Goal: Check status: Check status

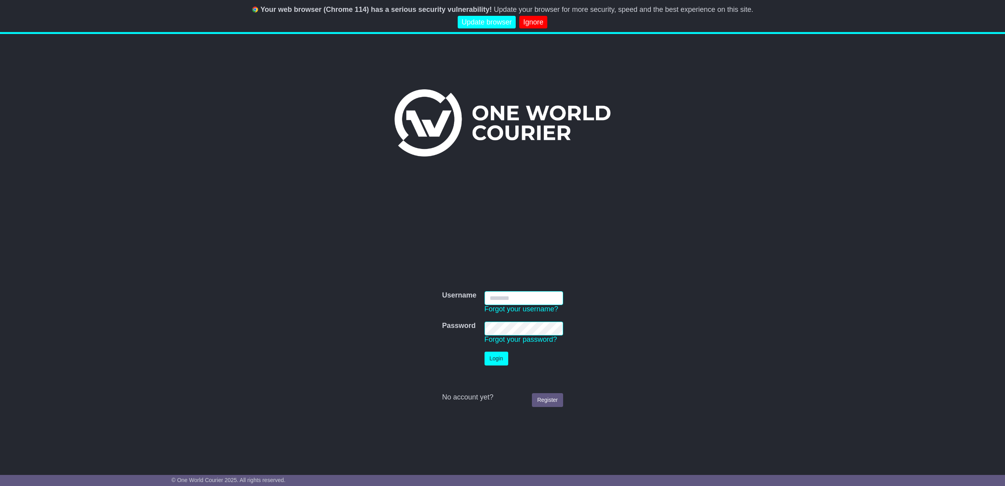
click at [523, 293] on input "Username" at bounding box center [523, 298] width 79 height 14
type input "**********"
click at [499, 356] on button "Login" at bounding box center [496, 358] width 24 height 14
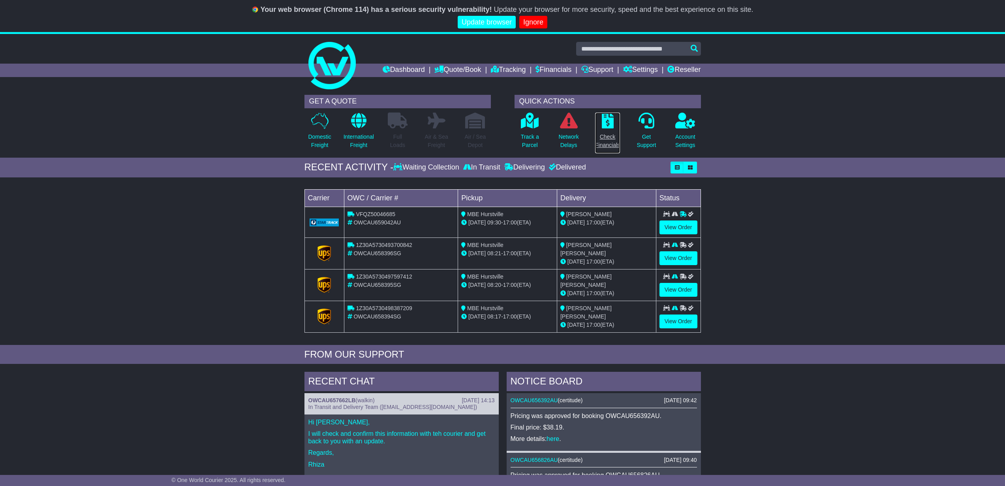
click at [611, 144] on p "Check Financials" at bounding box center [607, 141] width 25 height 17
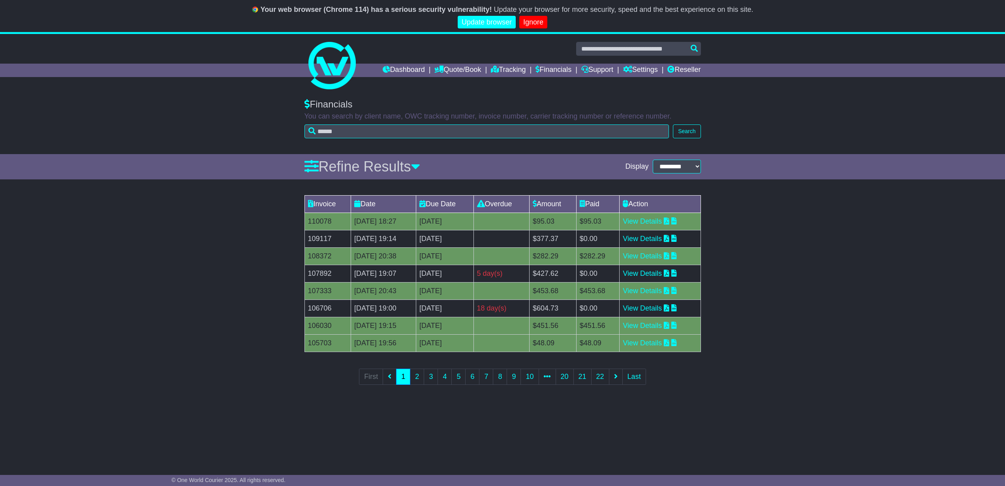
click at [749, 229] on div "Invoice Date Due Date Overdue Amount Paid Action 110078 03 Oct 2025 18:27 2nd N…" at bounding box center [502, 295] width 1005 height 208
click at [649, 306] on link "View Details" at bounding box center [642, 308] width 39 height 8
click at [825, 207] on div "Invoice Date Due Date Overdue Amount Paid Action 110078 03 Oct 2025 18:27 2nd N…" at bounding box center [502, 295] width 1005 height 208
click at [657, 274] on link "View Details" at bounding box center [642, 273] width 39 height 8
click at [879, 72] on div at bounding box center [502, 62] width 1005 height 57
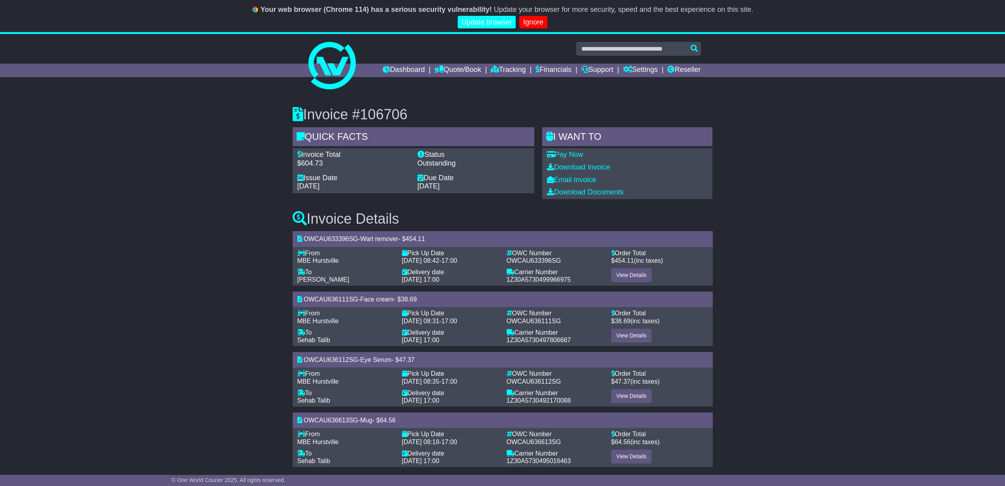
scroll to position [32, 0]
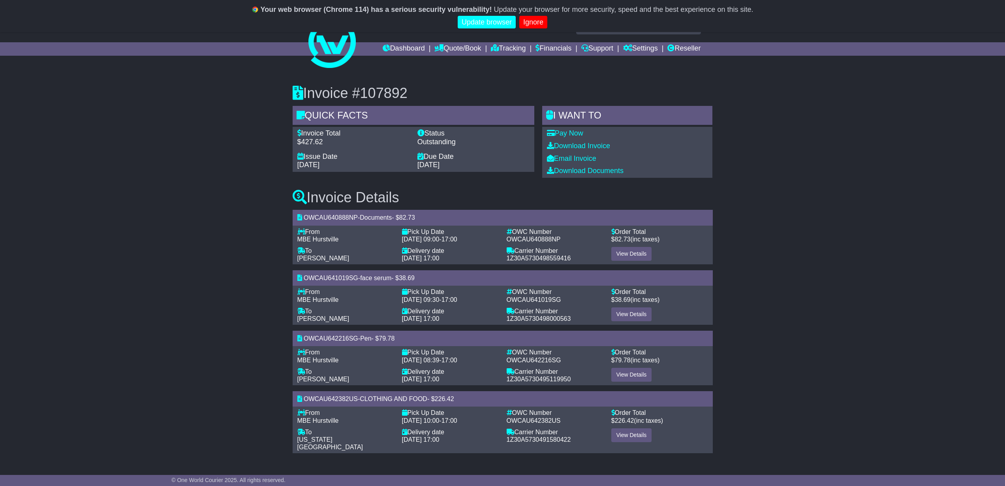
scroll to position [32, 0]
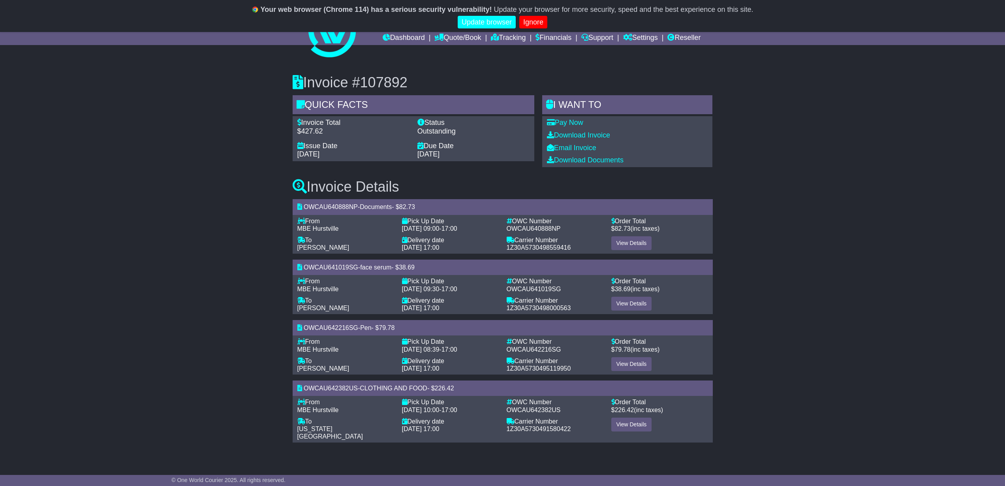
click at [581, 272] on div "OWCAU641019SG - face serum - $ 38.69" at bounding box center [503, 266] width 420 height 15
click at [627, 425] on link "View Details" at bounding box center [631, 424] width 41 height 14
click at [642, 360] on link "View Details" at bounding box center [631, 364] width 41 height 14
click at [630, 303] on link "View Details" at bounding box center [631, 303] width 41 height 14
click at [635, 245] on link "View Details" at bounding box center [631, 243] width 41 height 14
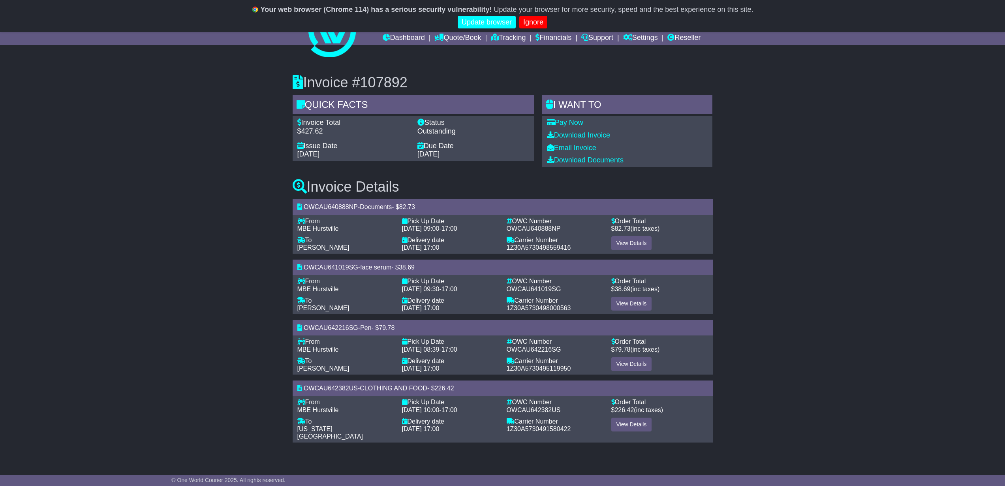
click at [893, 266] on div "Invoice #107892 Quick Facts Invoice Total $427.62 Status Outstanding Issue Date…" at bounding box center [502, 255] width 1005 height 393
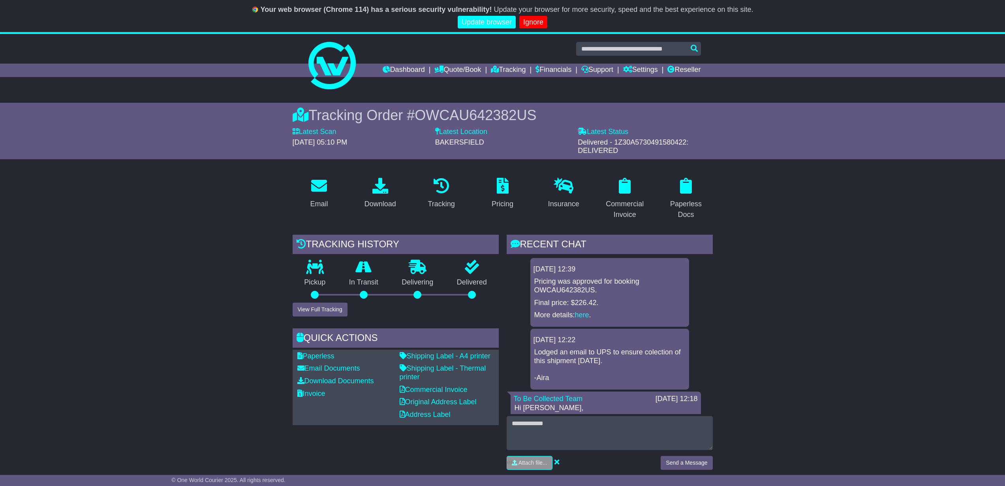
scroll to position [749, 0]
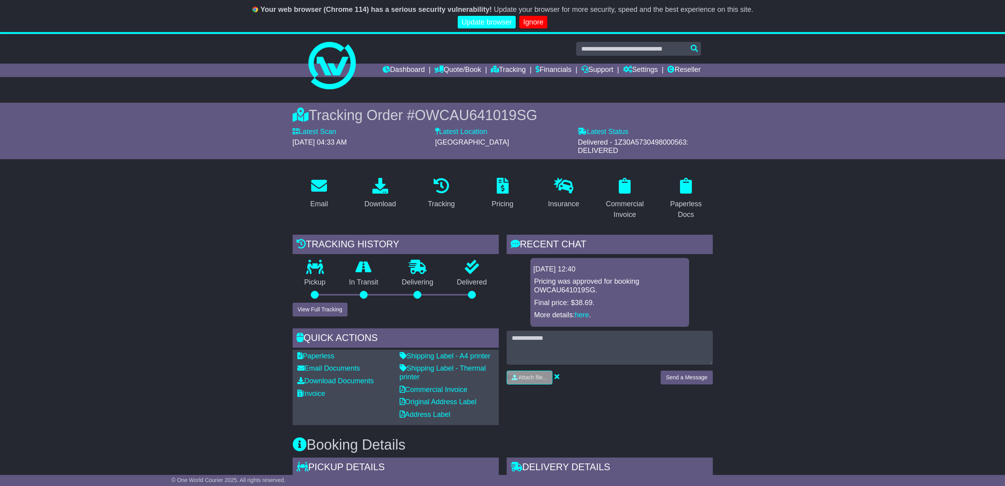
scroll to position [603, 0]
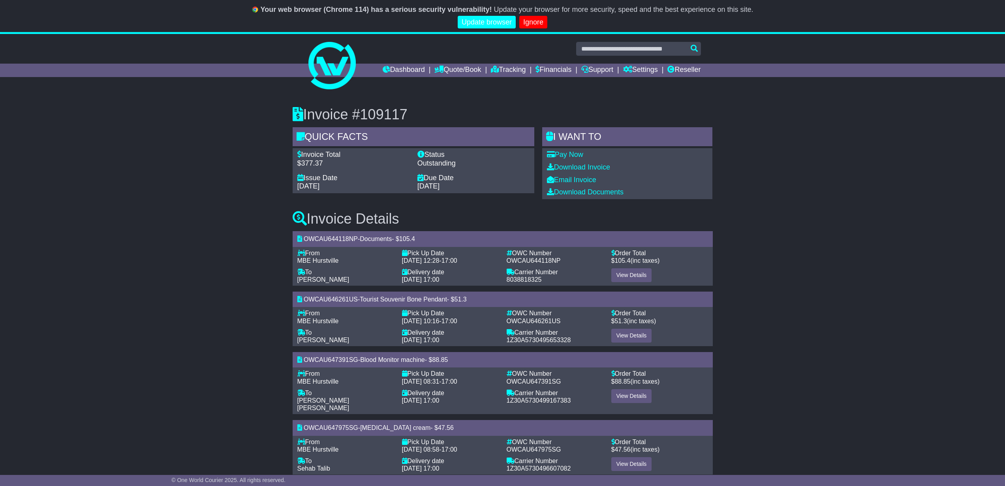
scroll to position [128, 0]
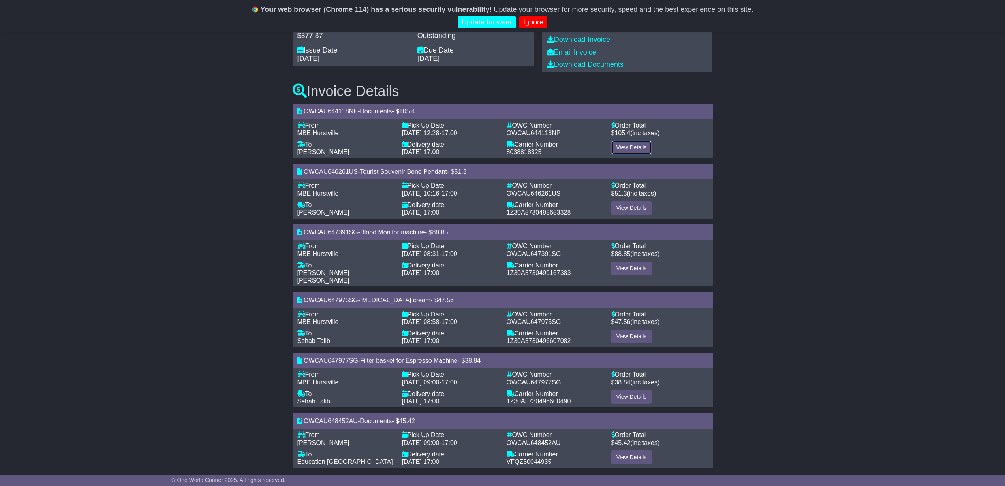
click at [624, 147] on link "View Details" at bounding box center [631, 148] width 41 height 14
click at [638, 208] on link "View Details" at bounding box center [631, 208] width 41 height 14
click at [635, 270] on link "View Details" at bounding box center [631, 268] width 41 height 14
click at [647, 329] on link "View Details" at bounding box center [631, 336] width 41 height 14
click at [624, 390] on link "View Details" at bounding box center [631, 397] width 41 height 14
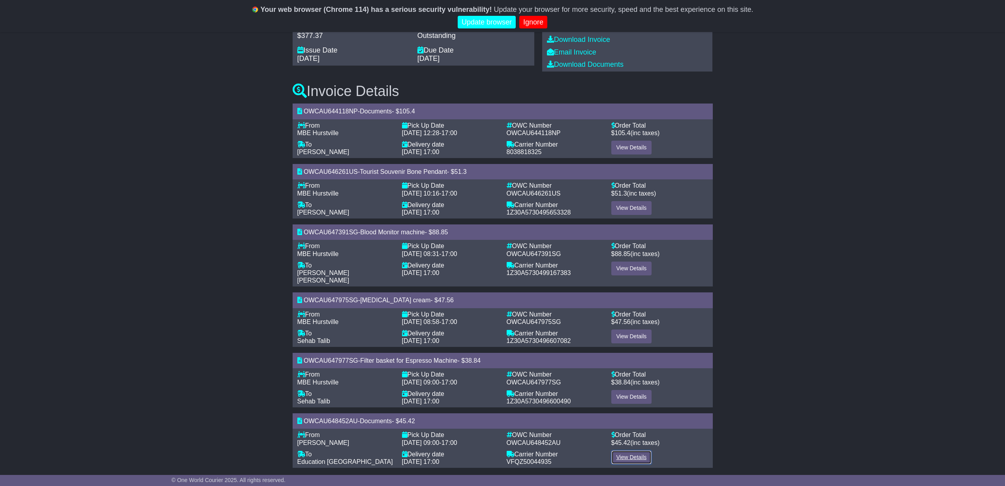
click at [639, 450] on link "View Details" at bounding box center [631, 457] width 41 height 14
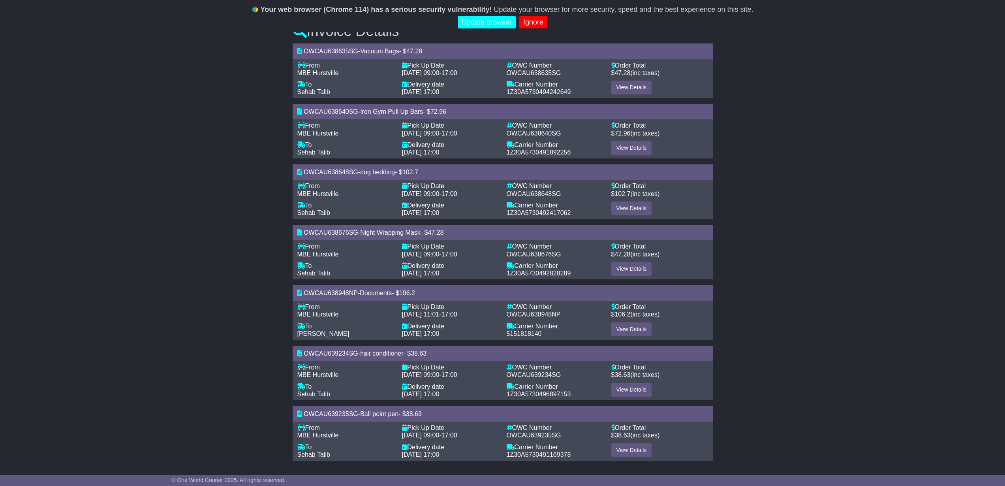
scroll to position [182, 0]
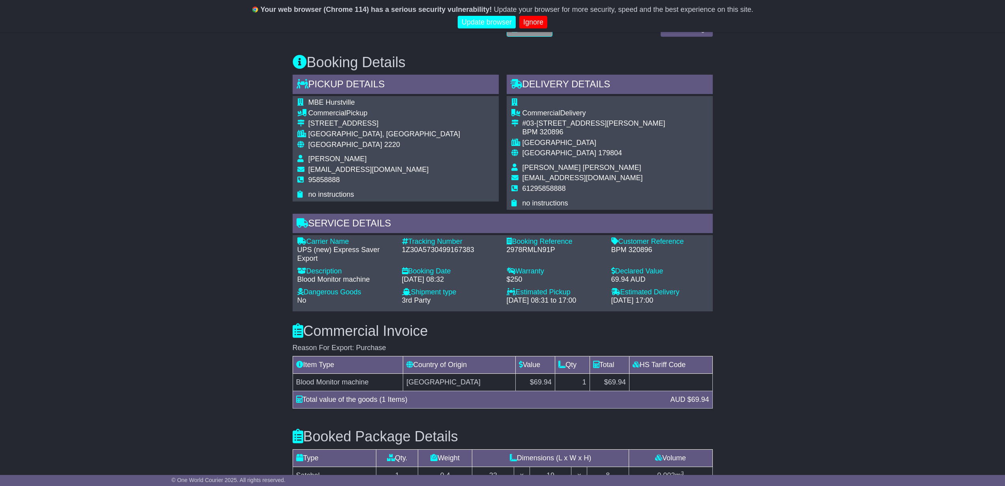
scroll to position [671, 0]
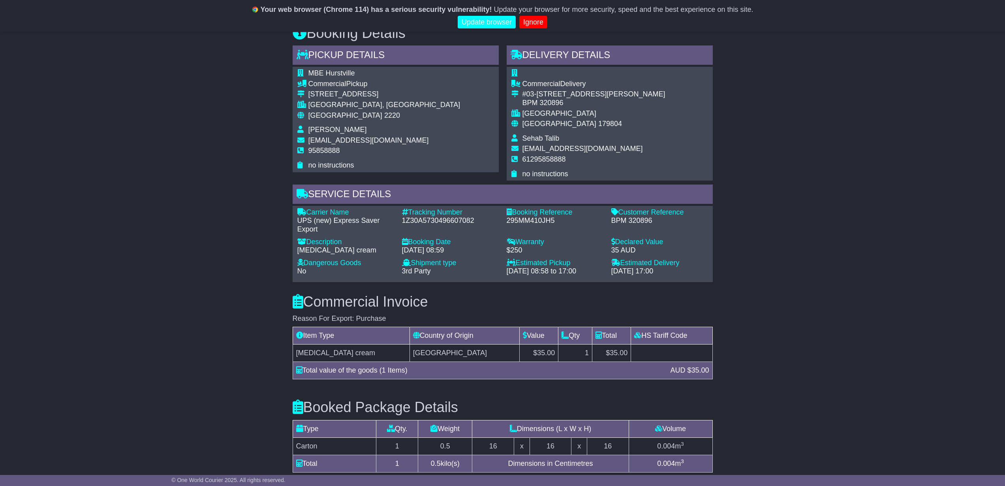
scroll to position [654, 0]
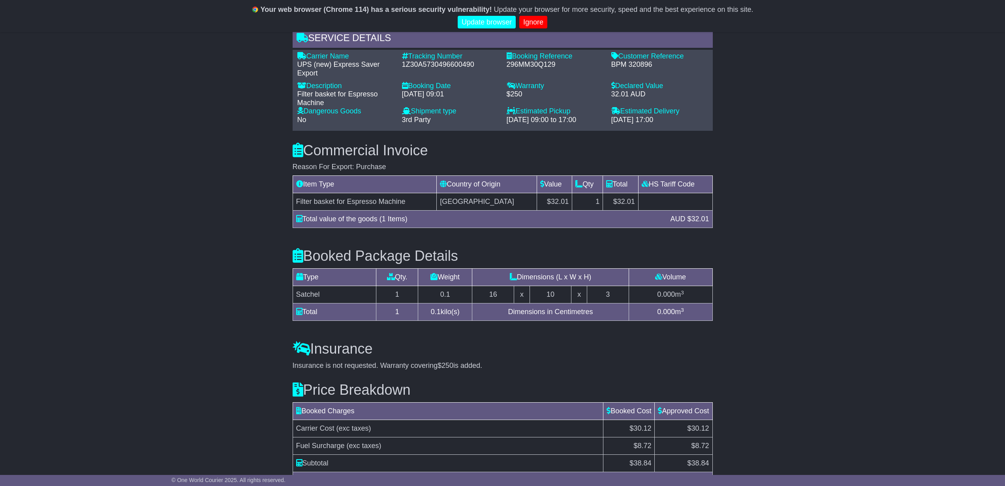
scroll to position [658, 0]
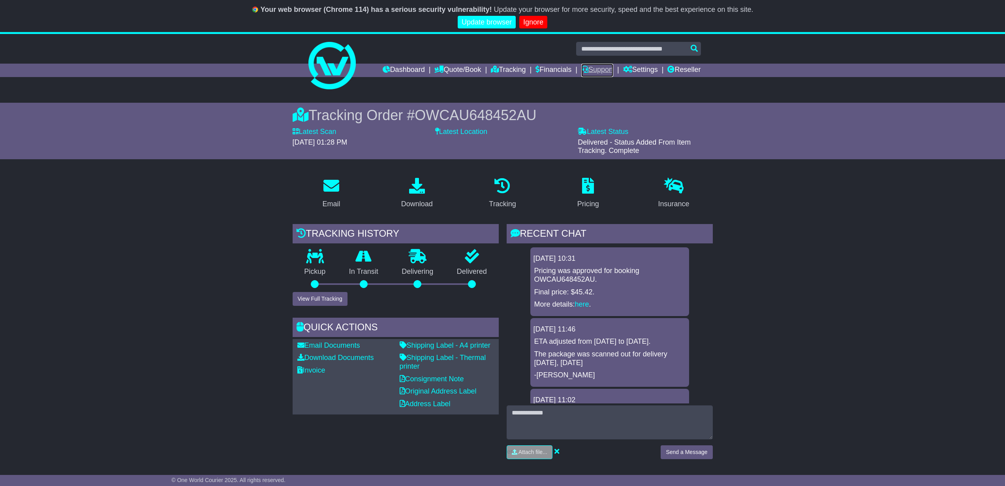
click at [605, 69] on link "Support" at bounding box center [597, 70] width 32 height 13
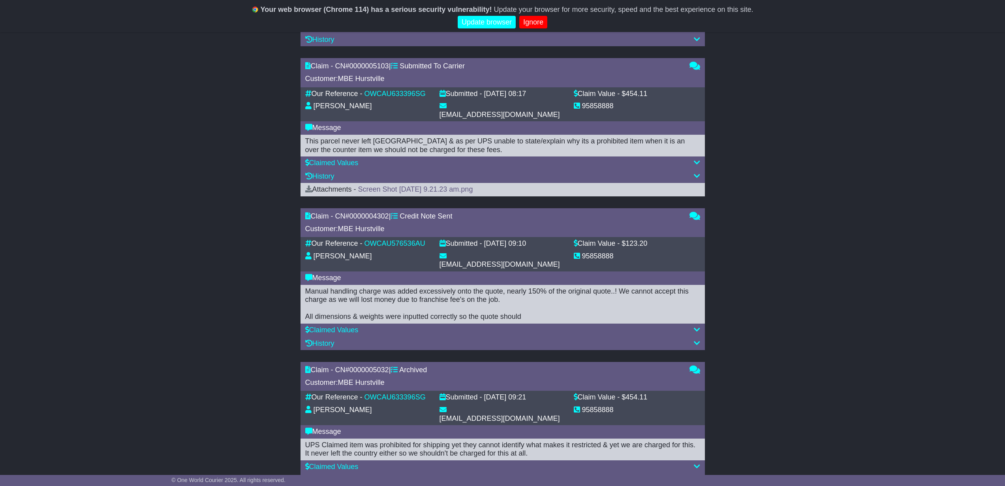
scroll to position [448, 0]
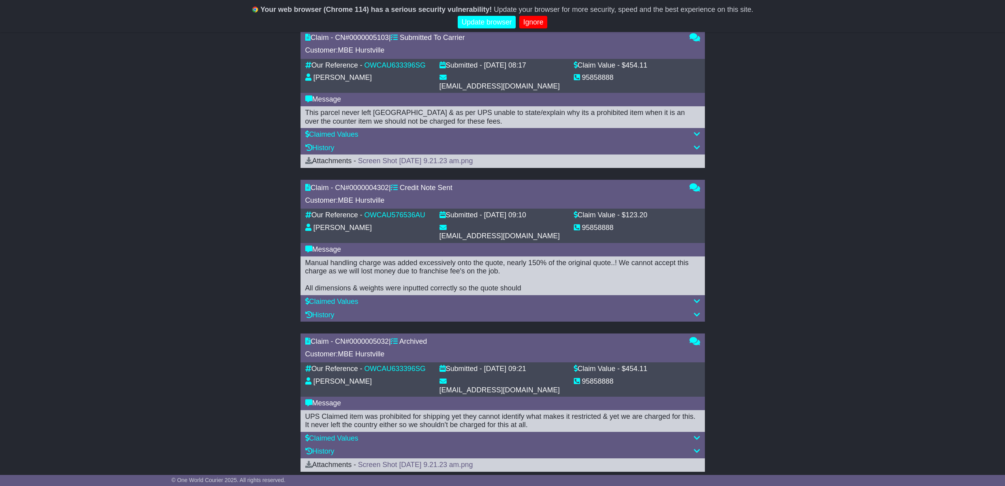
click at [699, 434] on icon at bounding box center [697, 437] width 6 height 7
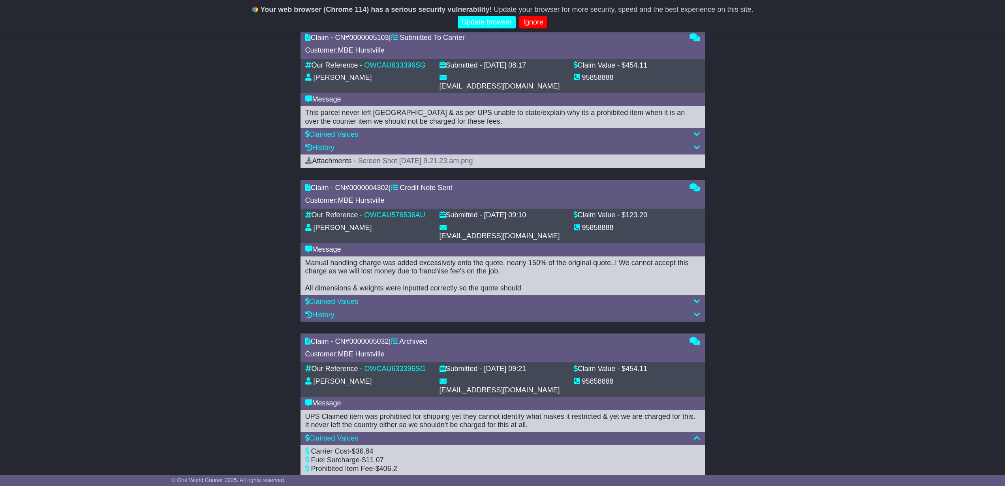
click at [845, 333] on div "Claim - CN# 0000005126 | Submitted To Carrier Customer: MBE Hurstville 0 Our Re…" at bounding box center [502, 276] width 1005 height 756
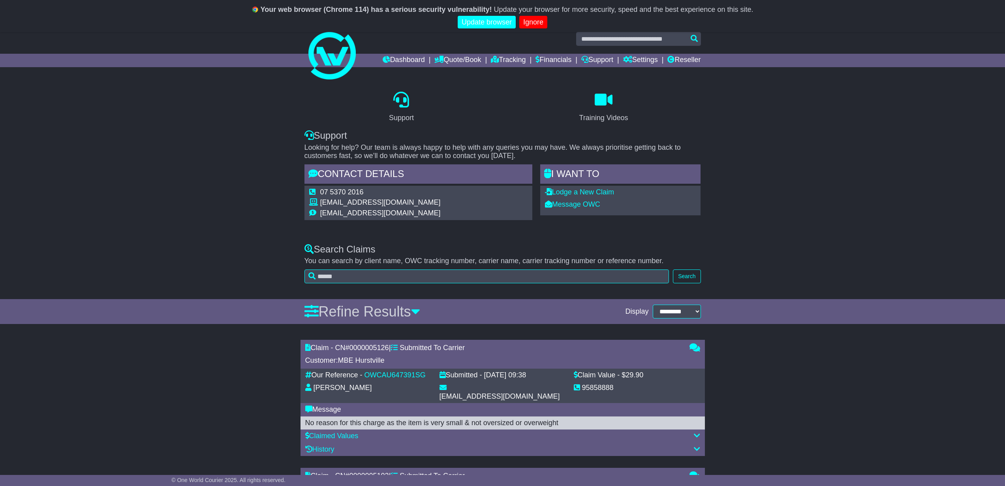
scroll to position [0, 0]
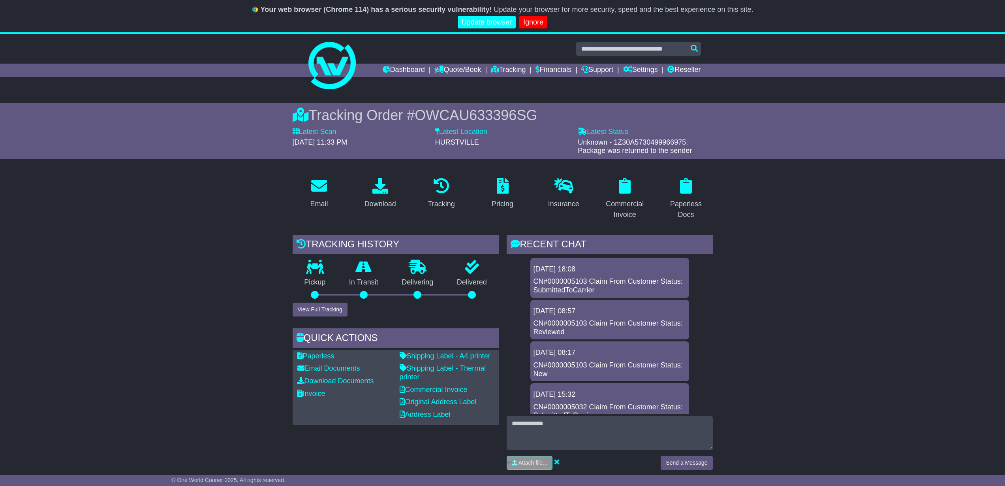
drag, startPoint x: 752, startPoint y: 150, endPoint x: 744, endPoint y: 125, distance: 25.7
click at [744, 125] on div "Tracking Order # OWCAU633396SG Latest Scan [DATE] 11:33 PM Latest Status - Unkn…" at bounding box center [502, 131] width 1005 height 56
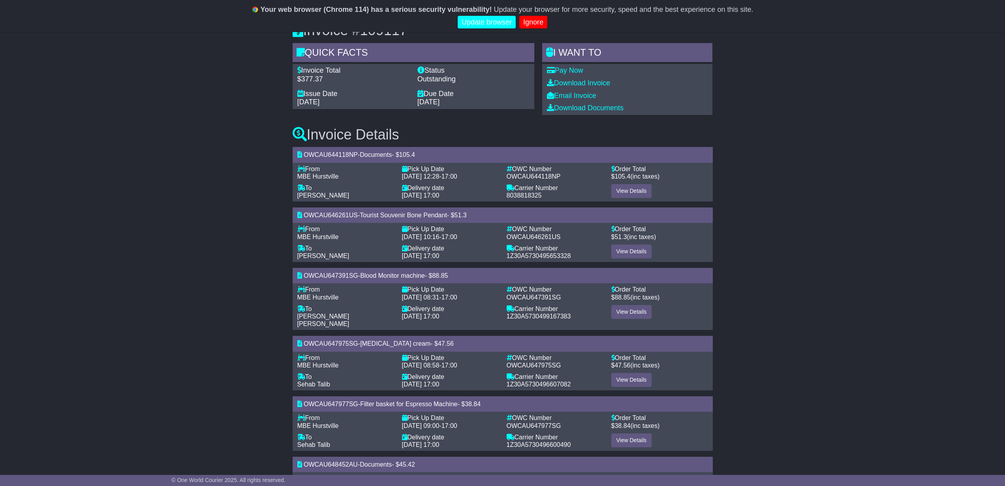
scroll to position [128, 0]
